Goal: Browse casually

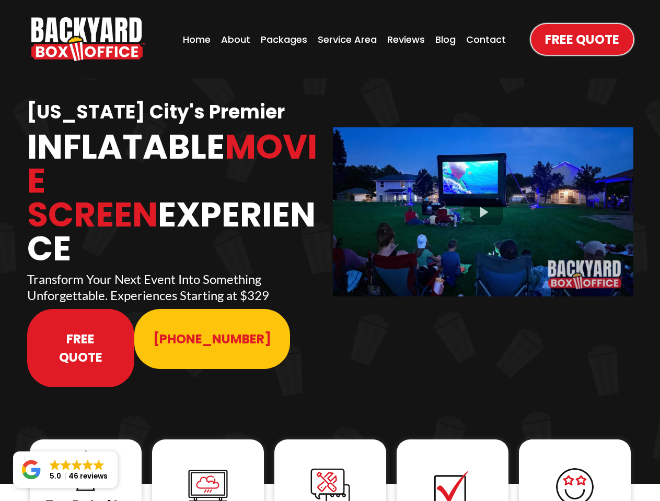
click at [88, 39] on img "https://www.backyardboxoffice.com" at bounding box center [88, 39] width 114 height 44
click at [483, 205] on div at bounding box center [483, 211] width 300 height 169
click at [86, 450] on img at bounding box center [86, 471] width 42 height 42
click at [208, 466] on img at bounding box center [208, 487] width 42 height 42
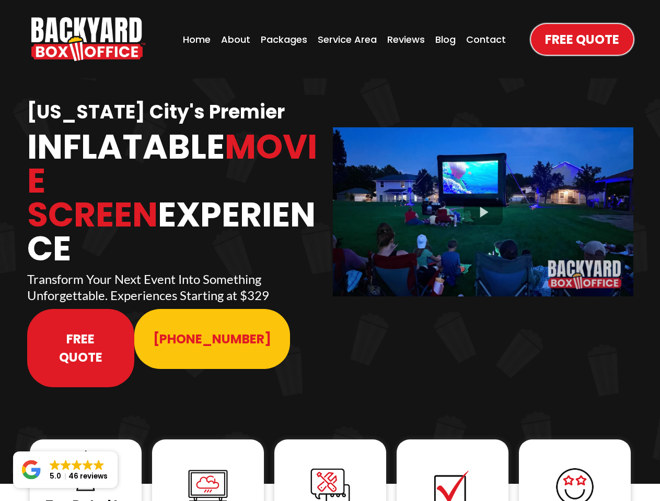
click at [208, 466] on img at bounding box center [208, 487] width 42 height 42
click at [330, 467] on img at bounding box center [330, 488] width 42 height 42
click at [452, 467] on img at bounding box center [452, 488] width 42 height 42
